Goal: Check status: Check status

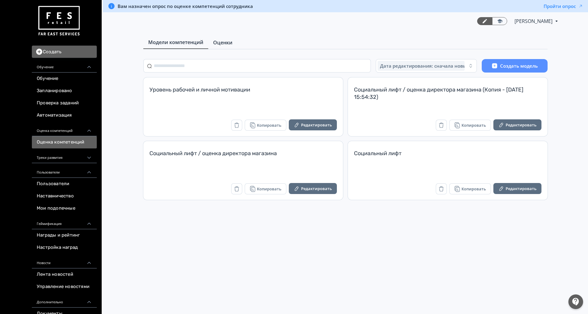
click at [225, 43] on span "Оценки" at bounding box center [222, 42] width 19 height 7
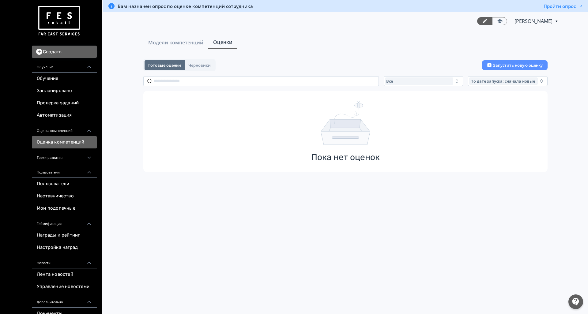
click at [66, 143] on link "Оценка компетенций" at bounding box center [64, 142] width 65 height 12
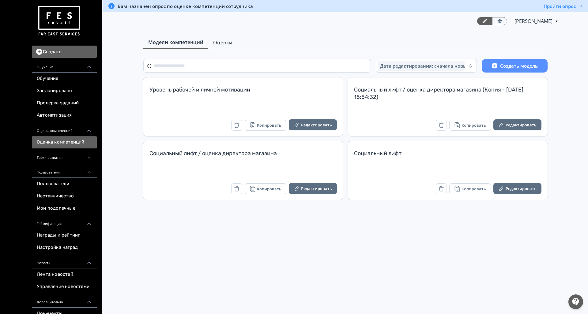
click at [221, 42] on span "Оценки" at bounding box center [222, 42] width 19 height 7
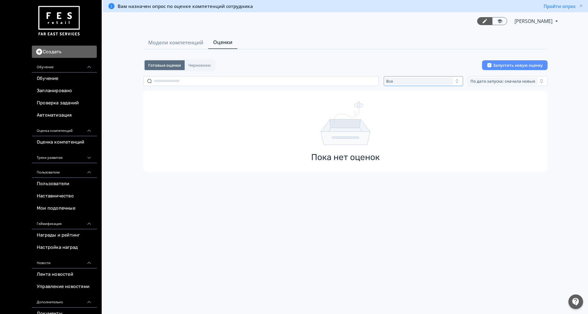
click at [389, 81] on span "Все" at bounding box center [389, 81] width 7 height 5
click at [397, 105] on span "Активные" at bounding box center [403, 106] width 22 height 6
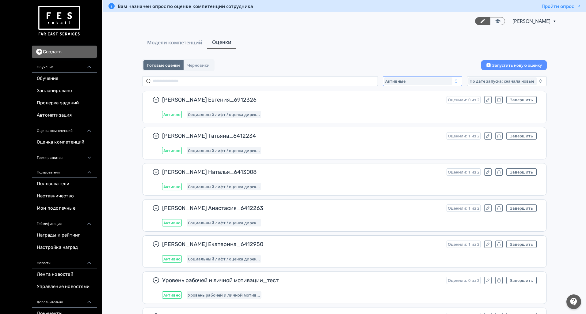
click at [419, 81] on div "Активные" at bounding box center [418, 81] width 69 height 7
click at [414, 97] on button "Все" at bounding box center [444, 95] width 107 height 11
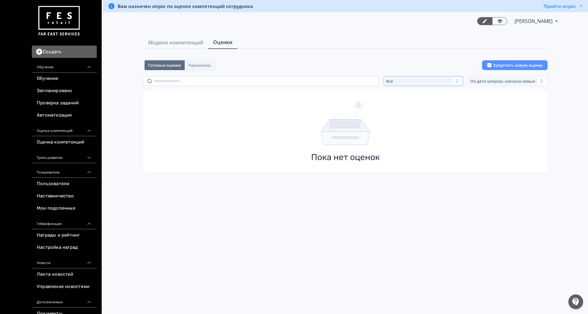
click at [398, 83] on div "Все" at bounding box center [419, 81] width 69 height 7
click at [399, 105] on span "Активные" at bounding box center [403, 106] width 22 height 6
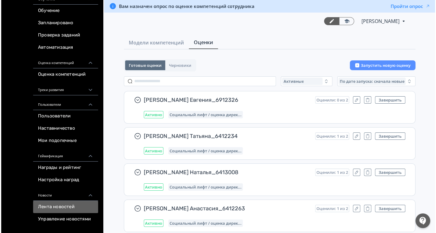
scroll to position [202, 0]
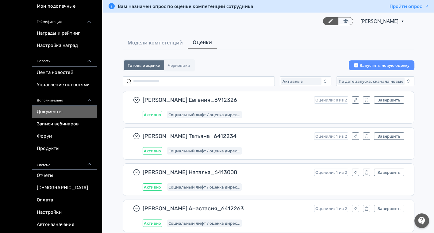
click at [49, 111] on link "Документы" at bounding box center [64, 112] width 65 height 12
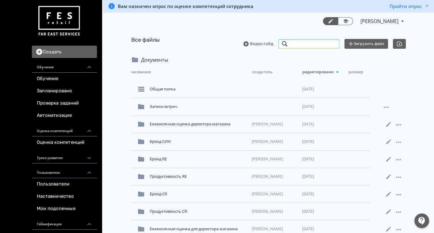
click at [302, 39] on input "search" at bounding box center [308, 44] width 61 height 10
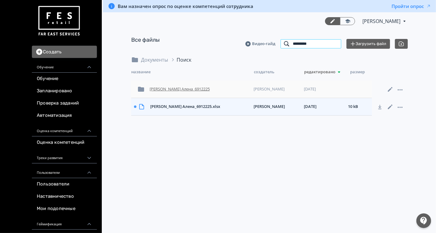
type input "*********"
click at [180, 86] on div "[PERSON_NAME] Алена_6912225" at bounding box center [199, 89] width 104 height 11
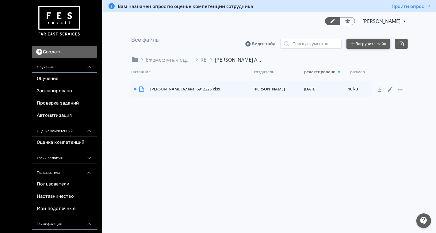
click at [365, 44] on button "Загрузить файл" at bounding box center [368, 44] width 44 height 10
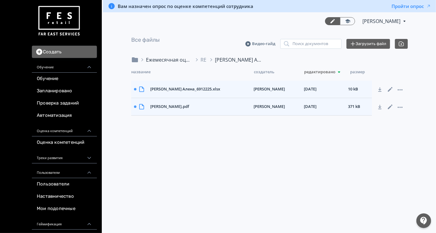
click at [161, 58] on div "Ежемесячная оценка для директора магазина" at bounding box center [169, 59] width 46 height 7
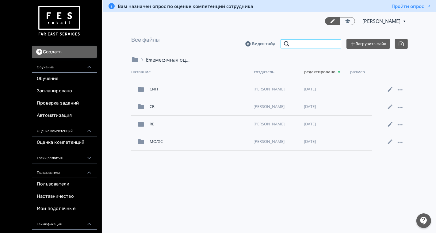
click at [326, 43] on input "search" at bounding box center [310, 44] width 61 height 10
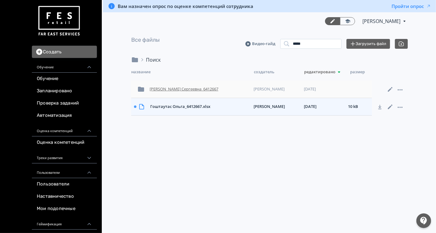
click at [198, 86] on div "[PERSON_NAME] Сергеевна_6412667" at bounding box center [199, 89] width 104 height 11
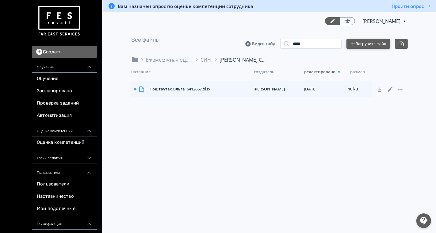
click at [380, 40] on button "Загрузить файл" at bounding box center [368, 44] width 44 height 10
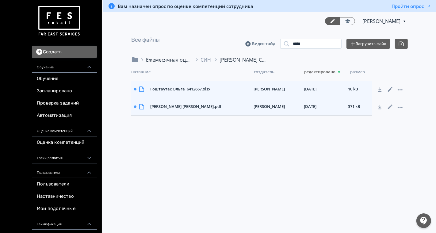
click at [170, 59] on div "Ежемесячная оценка для директора магазина" at bounding box center [169, 59] width 46 height 7
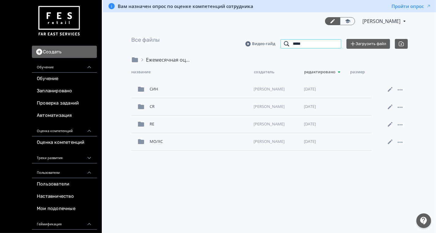
drag, startPoint x: 312, startPoint y: 45, endPoint x: 253, endPoint y: 41, distance: 58.9
click at [255, 41] on div "Видео-гайд ***** Поиск документов Загрузить файл" at bounding box center [326, 44] width 162 height 10
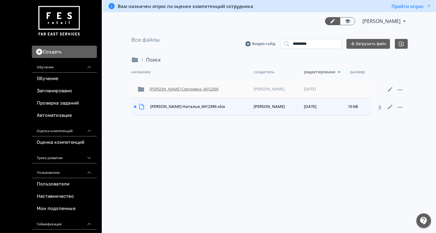
click at [194, 91] on div "[PERSON_NAME] Сергеевна_6412399" at bounding box center [199, 89] width 104 height 11
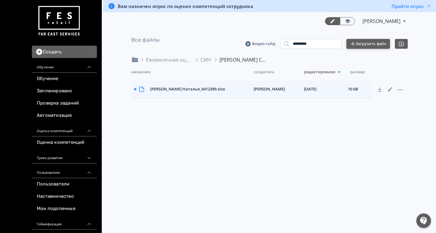
click at [358, 41] on button "Загрузить файл" at bounding box center [368, 44] width 44 height 10
click at [163, 59] on div "Ежемесячная оценка для директора магазина" at bounding box center [169, 59] width 46 height 7
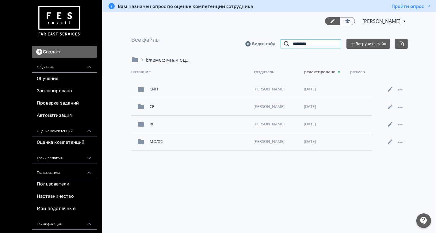
click at [262, 43] on div "Видео-гайд ********* Поиск документов Загрузить файл" at bounding box center [326, 44] width 162 height 10
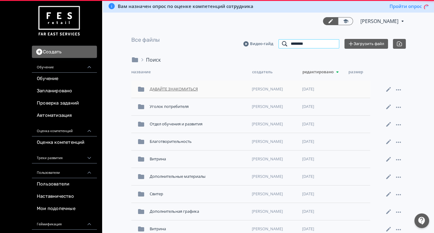
click at [311, 41] on input "********" at bounding box center [308, 44] width 61 height 10
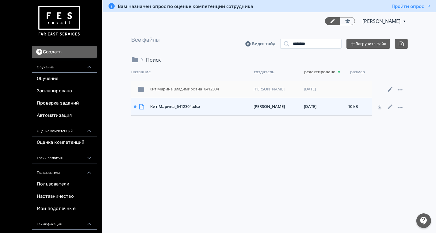
click at [169, 88] on div "Кит Марина Владимировна_6412304" at bounding box center [199, 89] width 104 height 11
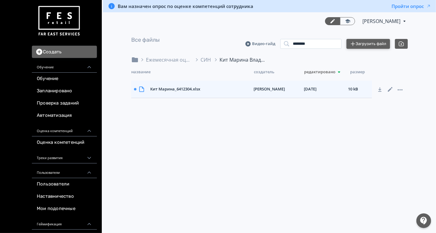
click at [365, 41] on button "Загрузить файл" at bounding box center [368, 44] width 44 height 10
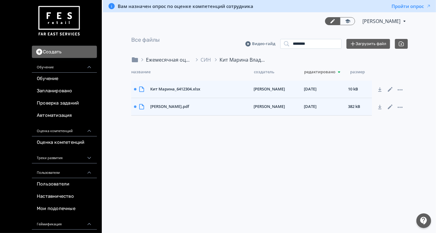
click at [167, 62] on div "Ежемесячная оценка для директора магазина" at bounding box center [169, 59] width 46 height 7
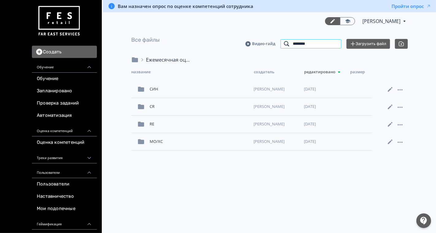
drag, startPoint x: 318, startPoint y: 42, endPoint x: 224, endPoint y: 36, distance: 94.6
click at [224, 36] on div "Все файлы Видео-гайд ******** Поиск документов Загрузить файл" at bounding box center [269, 43] width 276 height 15
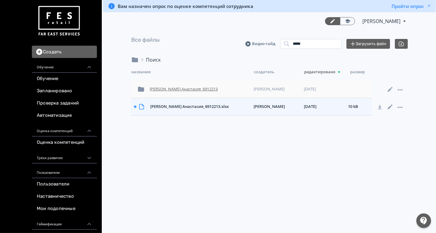
click at [169, 92] on div "[PERSON_NAME] Анастасия_6912213" at bounding box center [199, 89] width 104 height 11
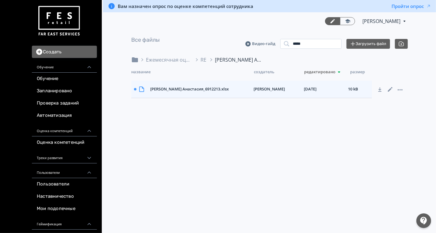
click at [369, 49] on div "Все файлы Видео-гайд ***** Поиск документов Загрузить файл" at bounding box center [269, 43] width 276 height 15
click at [368, 47] on button "Загрузить файл" at bounding box center [368, 44] width 44 height 10
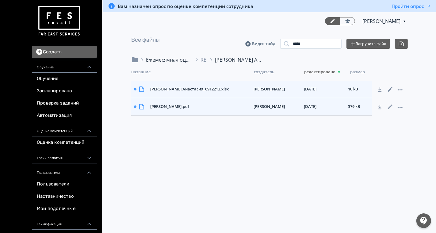
click at [163, 58] on div "Ежемесячная оценка для директора магазина" at bounding box center [169, 59] width 46 height 7
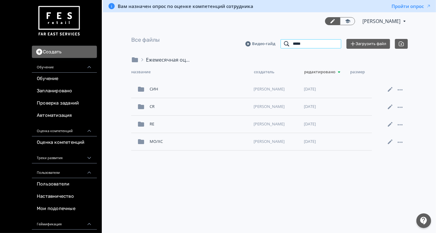
drag, startPoint x: 283, startPoint y: 44, endPoint x: 251, endPoint y: 44, distance: 31.3
click at [251, 44] on div "Видео-гайд ***** Поиск документов Загрузить файл" at bounding box center [326, 44] width 162 height 10
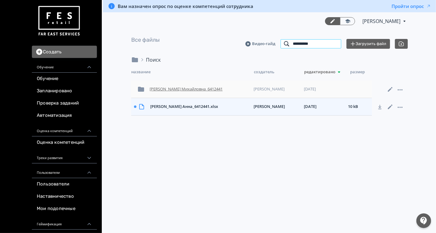
type input "**********"
click at [189, 91] on div "[PERSON_NAME] Михайловна_6412441" at bounding box center [199, 89] width 104 height 11
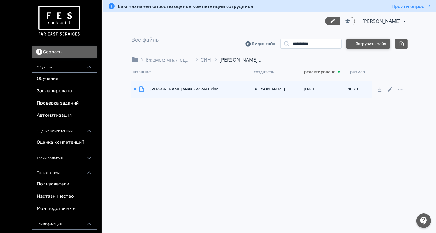
click at [374, 40] on button "Загрузить файл" at bounding box center [368, 44] width 44 height 10
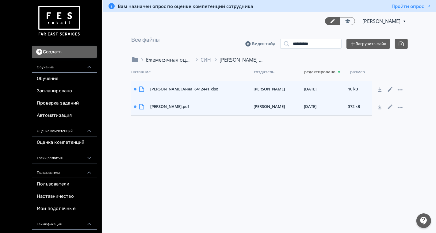
click at [170, 58] on div "Ежемесячная оценка для директора магазина" at bounding box center [169, 59] width 46 height 7
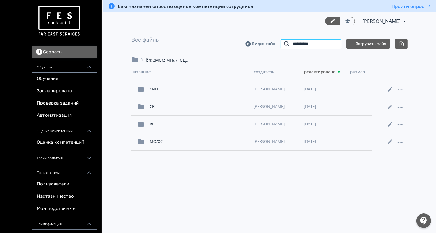
click at [333, 44] on input "**********" at bounding box center [310, 44] width 61 height 10
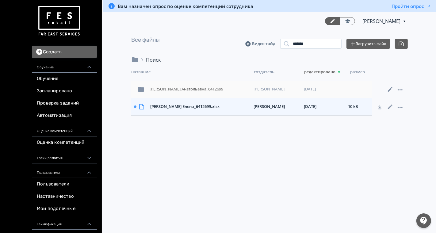
click at [202, 87] on div "[PERSON_NAME] Анатольевна_6412699" at bounding box center [199, 89] width 104 height 11
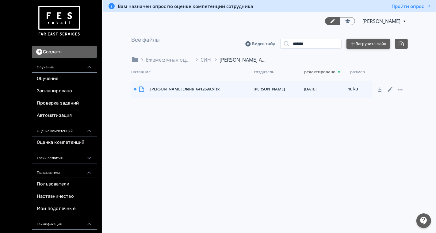
click at [382, 43] on button "Загрузить файл" at bounding box center [368, 44] width 44 height 10
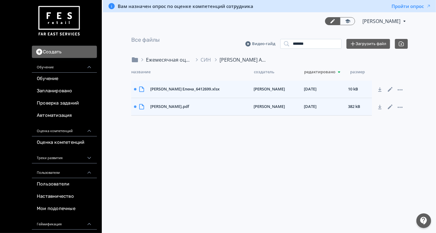
click at [177, 62] on div "Ежемесячная оценка для директора магазина" at bounding box center [169, 59] width 46 height 7
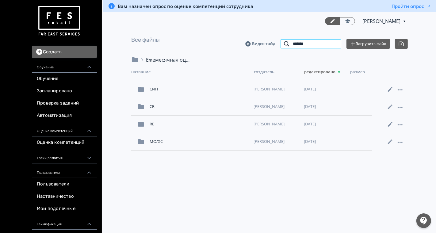
drag, startPoint x: 317, startPoint y: 44, endPoint x: 269, endPoint y: 40, distance: 48.2
click at [269, 40] on div "Видео-гайд ******* Поиск документов Загрузить файл" at bounding box center [326, 44] width 162 height 10
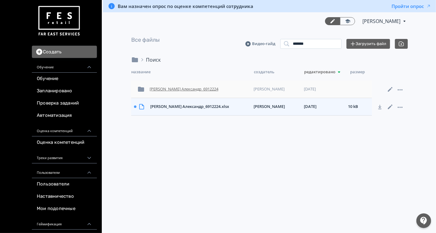
click at [175, 88] on div "[PERSON_NAME] Александр_6912224" at bounding box center [199, 89] width 104 height 11
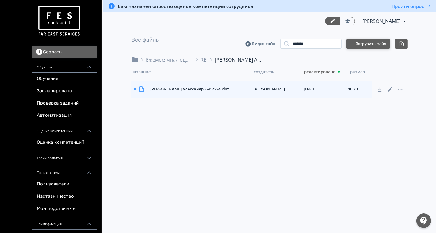
click at [370, 45] on button "Загрузить файл" at bounding box center [368, 44] width 44 height 10
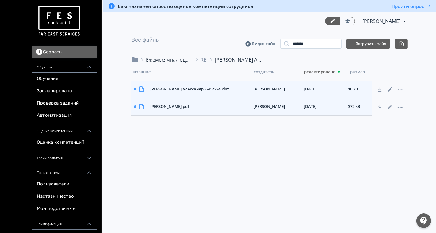
click at [173, 59] on div "Ежемесячная оценка для директора магазина" at bounding box center [169, 59] width 46 height 7
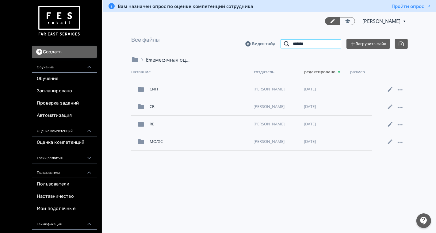
drag, startPoint x: 310, startPoint y: 44, endPoint x: 245, endPoint y: 41, distance: 64.8
click at [245, 41] on div "Все файлы Видео-гайд ******* Поиск документов Загрузить файл" at bounding box center [269, 43] width 276 height 15
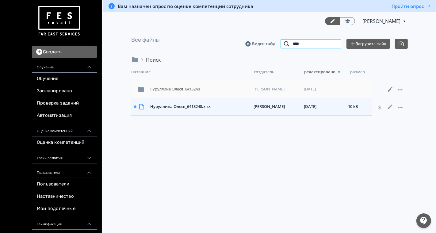
type input "****"
click at [186, 86] on div "Нуруллина Олеся_6413248" at bounding box center [199, 89] width 104 height 11
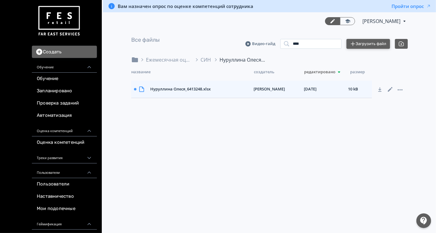
click at [359, 41] on button "Загрузить файл" at bounding box center [368, 44] width 44 height 10
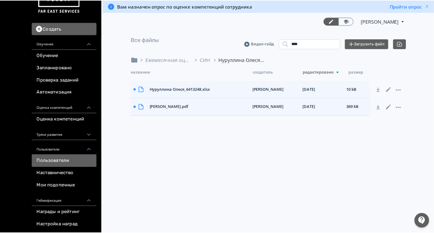
scroll to position [34, 0]
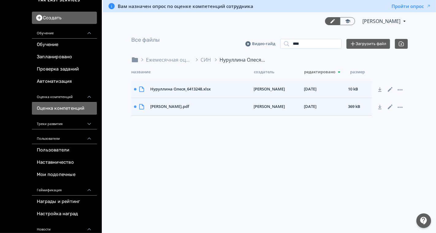
click at [66, 109] on link "Оценка компетенций" at bounding box center [64, 108] width 65 height 12
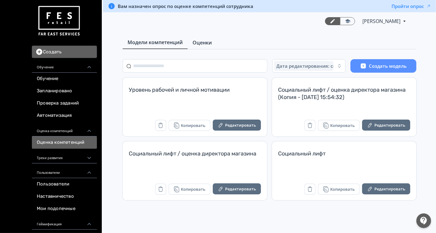
click at [199, 40] on span "Оценки" at bounding box center [201, 42] width 19 height 7
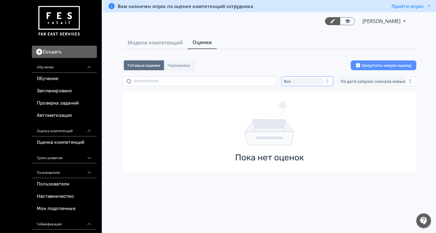
click at [300, 82] on div "Все" at bounding box center [303, 81] width 41 height 7
click at [301, 103] on span "Активные" at bounding box center [300, 106] width 22 height 6
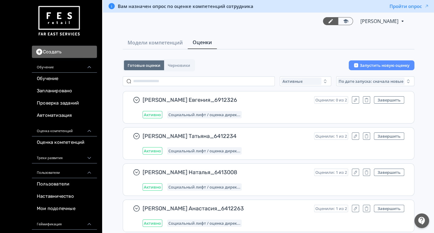
click at [295, 81] on span "Активные" at bounding box center [292, 81] width 20 height 5
click at [295, 93] on span "Все" at bounding box center [291, 95] width 8 height 6
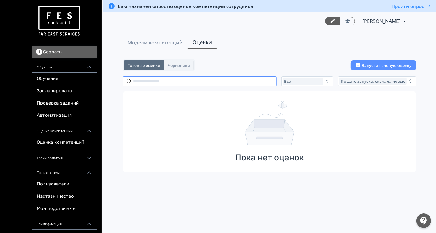
click at [183, 83] on input "text" at bounding box center [200, 81] width 154 height 10
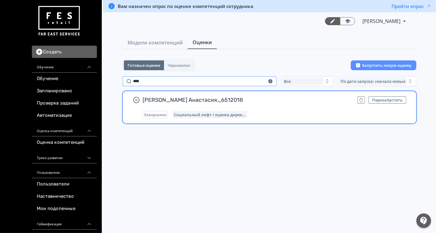
type input "****"
click at [293, 104] on div "[PERSON_NAME] Анастасия_6512018 Перезапустить Завершено Социальный лифт / оценк…" at bounding box center [274, 107] width 264 height 22
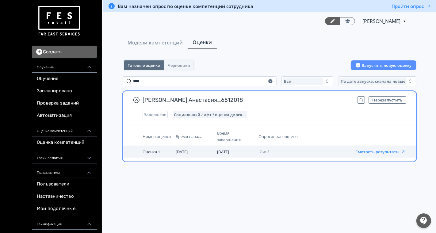
click at [376, 151] on button "Смотреть результаты" at bounding box center [380, 151] width 50 height 5
